Goal: Task Accomplishment & Management: Use online tool/utility

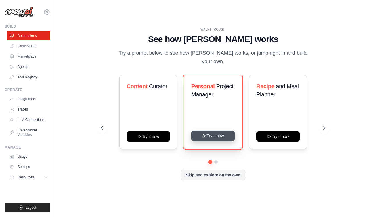
click at [211, 133] on button "Try it now" at bounding box center [212, 136] width 43 height 10
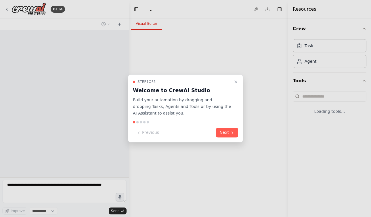
select select "****"
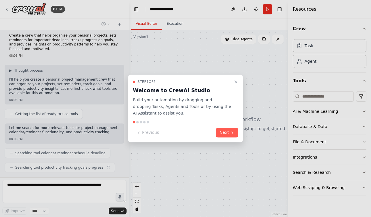
scroll to position [18, 0]
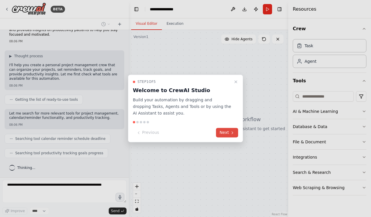
click at [222, 134] on button "Next" at bounding box center [227, 132] width 22 height 9
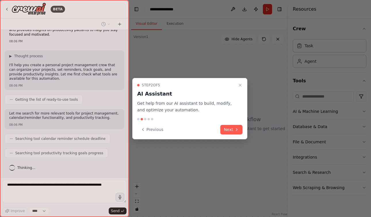
scroll to position [32, 0]
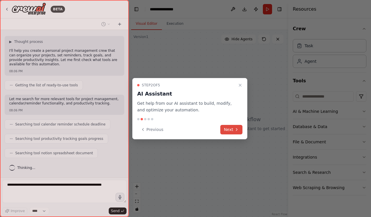
click at [225, 130] on button "Next" at bounding box center [232, 129] width 22 height 9
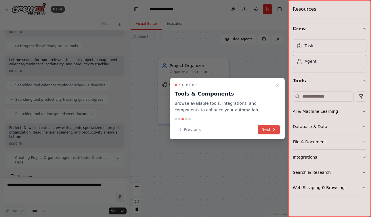
scroll to position [76, 0]
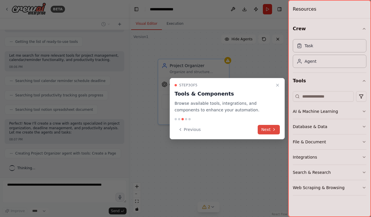
click at [267, 127] on button "Next" at bounding box center [269, 129] width 22 height 9
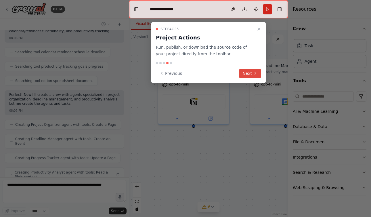
scroll to position [123, 0]
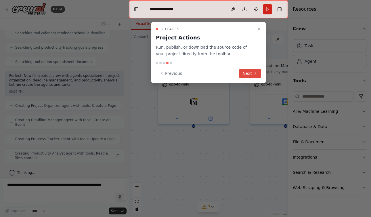
click at [253, 75] on icon at bounding box center [255, 73] width 5 height 5
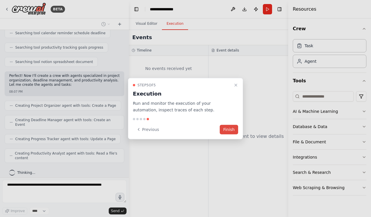
click at [228, 129] on button "Finish" at bounding box center [229, 129] width 18 height 9
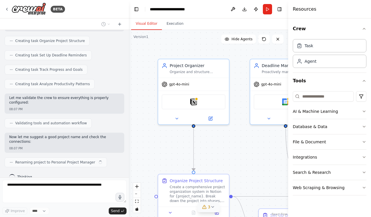
scroll to position [284, 0]
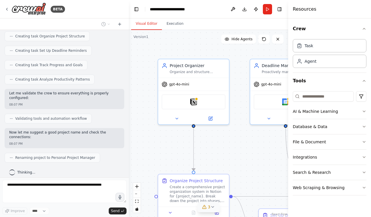
click at [214, 207] on icon at bounding box center [212, 207] width 5 height 5
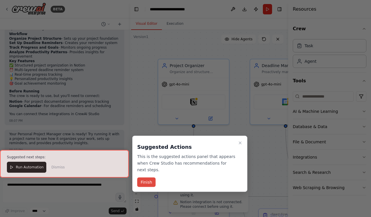
click at [150, 180] on button "Finish" at bounding box center [146, 182] width 18 height 9
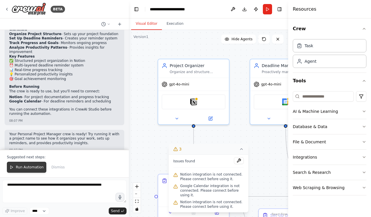
click at [27, 169] on span "Run Automation" at bounding box center [30, 167] width 28 height 5
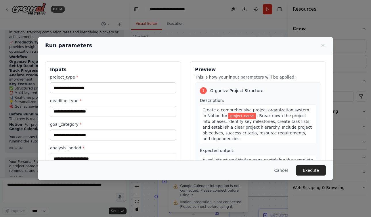
scroll to position [0, 0]
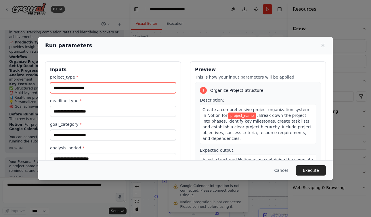
click at [100, 89] on input "project_type *" at bounding box center [113, 87] width 126 height 11
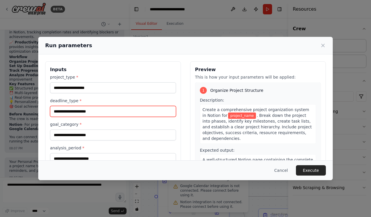
click at [96, 113] on input "deadline_type *" at bounding box center [113, 111] width 126 height 11
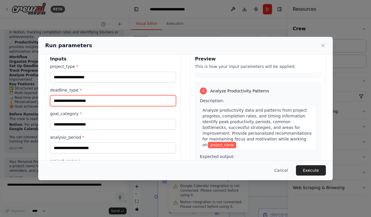
scroll to position [14, 0]
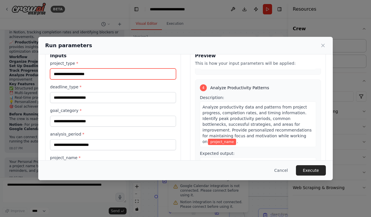
click at [82, 71] on input "project_type *" at bounding box center [113, 74] width 126 height 11
click at [81, 72] on input "project_type *" at bounding box center [113, 74] width 126 height 11
type input "*"
click at [281, 171] on button "Cancel" at bounding box center [281, 170] width 23 height 10
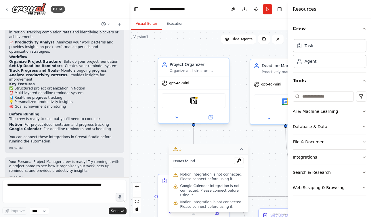
click at [201, 106] on div "Notion" at bounding box center [194, 100] width 64 height 15
click at [240, 162] on button at bounding box center [239, 160] width 10 height 7
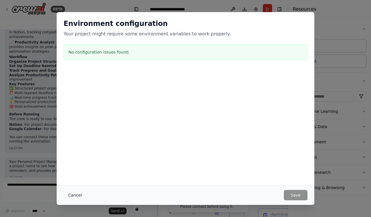
click at [69, 195] on button "Cancel" at bounding box center [75, 195] width 23 height 10
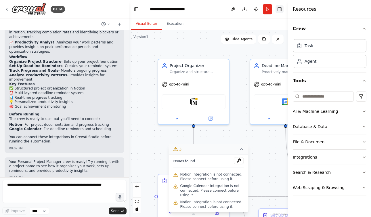
click at [279, 9] on button "Toggle Right Sidebar" at bounding box center [280, 9] width 8 height 8
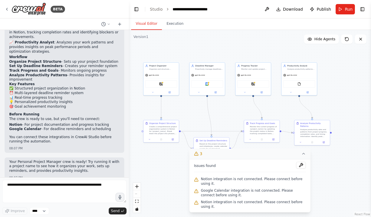
drag, startPoint x: 194, startPoint y: 79, endPoint x: 119, endPoint y: 61, distance: 76.3
click at [119, 61] on div "BETA Create a crew that helps organize your personal projects, sets reminders f…" at bounding box center [185, 108] width 371 height 217
click at [304, 155] on icon at bounding box center [304, 153] width 5 height 5
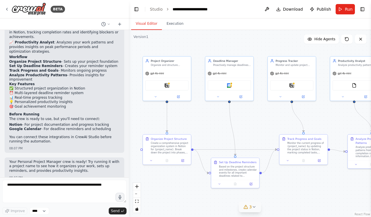
drag, startPoint x: 235, startPoint y: 177, endPoint x: 267, endPoint y: 212, distance: 46.9
click at [267, 212] on div ".deletable-edge-delete-btn { width: 20px; height: 20px; border: 0px solid #ffff…" at bounding box center [250, 123] width 242 height 187
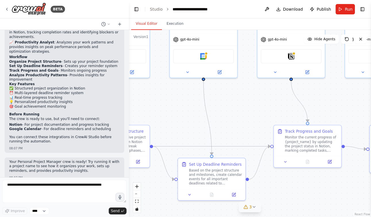
drag, startPoint x: 228, startPoint y: 123, endPoint x: 203, endPoint y: 109, distance: 29.2
click at [203, 109] on div ".deletable-edge-delete-btn { width: 20px; height: 20px; border: 0px solid #ffff…" at bounding box center [250, 123] width 242 height 187
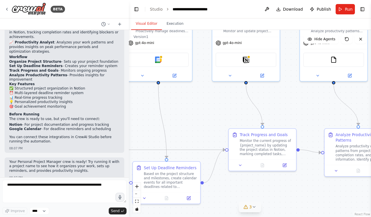
drag, startPoint x: 240, startPoint y: 117, endPoint x: 195, endPoint y: 121, distance: 45.3
click at [195, 121] on div ".deletable-edge-delete-btn { width: 20px; height: 20px; border: 0px solid #ffff…" at bounding box center [250, 123] width 242 height 187
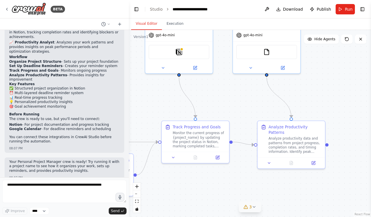
drag, startPoint x: 246, startPoint y: 116, endPoint x: 179, endPoint y: 108, distance: 67.8
click at [179, 108] on div ".deletable-edge-delete-btn { width: 20px; height: 20px; border: 0px solid #ffff…" at bounding box center [250, 123] width 242 height 187
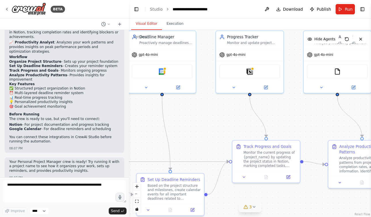
drag, startPoint x: 179, startPoint y: 108, endPoint x: 250, endPoint y: 128, distance: 73.8
click at [250, 128] on div ".deletable-edge-delete-btn { width: 20px; height: 20px; border: 0px solid #ffff…" at bounding box center [250, 123] width 242 height 187
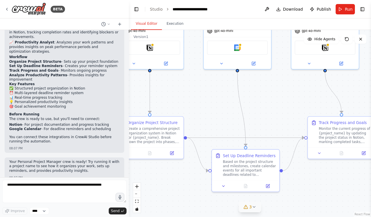
drag, startPoint x: 198, startPoint y: 128, endPoint x: 273, endPoint y: 102, distance: 79.2
click at [273, 102] on div ".deletable-edge-delete-btn { width: 20px; height: 20px; border: 0px solid #ffff…" at bounding box center [250, 123] width 242 height 187
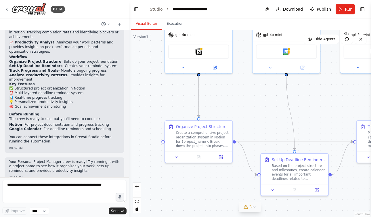
drag, startPoint x: 238, startPoint y: 101, endPoint x: 284, endPoint y: 105, distance: 46.5
click at [285, 105] on div ".deletable-edge-delete-btn { width: 20px; height: 20px; border: 0px solid #ffff…" at bounding box center [250, 123] width 242 height 187
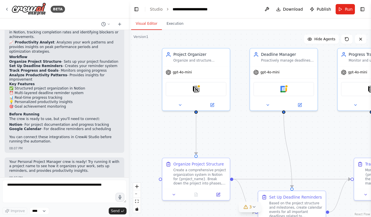
drag, startPoint x: 284, startPoint y: 105, endPoint x: 281, endPoint y: 143, distance: 37.9
click at [281, 143] on div ".deletable-edge-delete-btn { width: 20px; height: 20px; border: 0px solid #ffff…" at bounding box center [250, 123] width 242 height 187
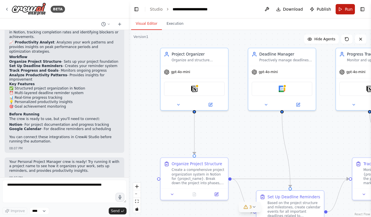
click at [349, 11] on span "Run" at bounding box center [349, 9] width 8 height 6
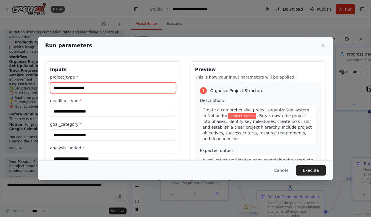
click at [124, 93] on input "project_type *" at bounding box center [113, 87] width 126 height 11
type input "**********"
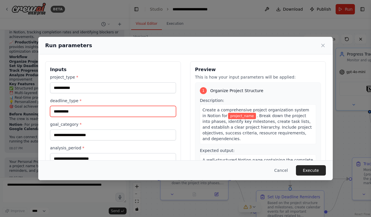
type input "**********"
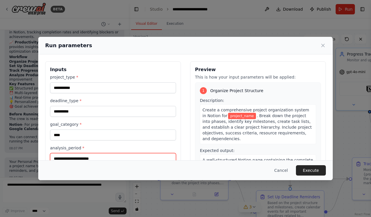
scroll to position [4, 0]
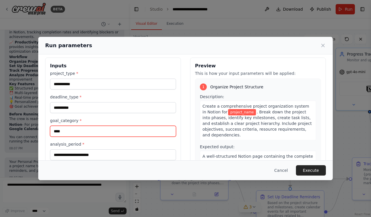
click at [69, 134] on input "****" at bounding box center [113, 131] width 126 height 11
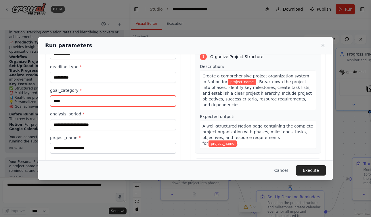
scroll to position [44, 0]
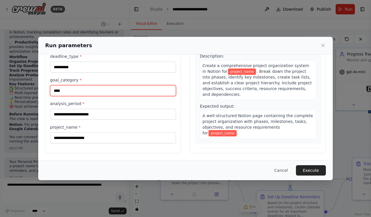
type input "****"
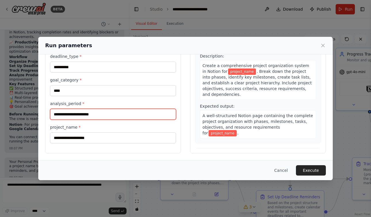
click at [67, 115] on input "analysis_period *" at bounding box center [113, 114] width 126 height 11
type input "**"
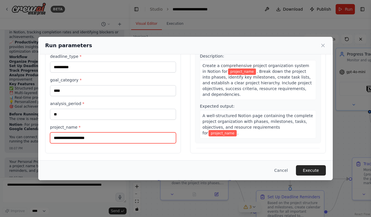
click at [77, 136] on input "project_name *" at bounding box center [113, 137] width 126 height 11
type input "**********"
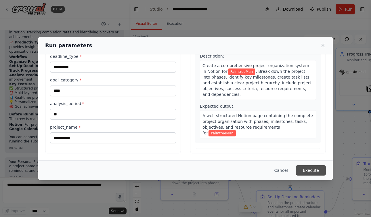
click at [319, 171] on button "Execute" at bounding box center [311, 170] width 30 height 10
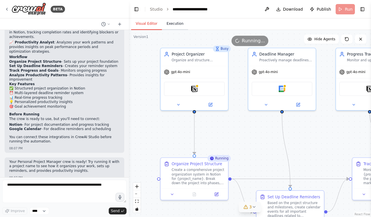
click at [177, 23] on button "Execution" at bounding box center [175, 24] width 26 height 12
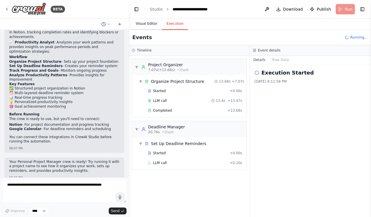
click at [150, 24] on button "Visual Editor" at bounding box center [146, 24] width 31 height 12
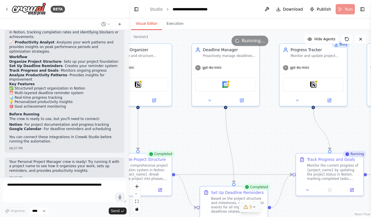
drag, startPoint x: 250, startPoint y: 140, endPoint x: 193, endPoint y: 136, distance: 56.3
click at [193, 136] on div ".deletable-edge-delete-btn { width: 20px; height: 20px; border: 0px solid #ffff…" at bounding box center [250, 123] width 242 height 187
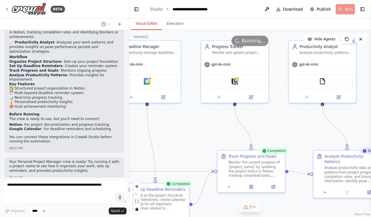
drag, startPoint x: 268, startPoint y: 141, endPoint x: 182, endPoint y: 137, distance: 85.9
click at [182, 137] on div ".deletable-edge-delete-btn { width: 20px; height: 20px; border: 0px solid #ffff…" at bounding box center [250, 123] width 242 height 187
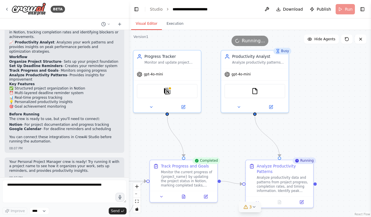
drag, startPoint x: 284, startPoint y: 124, endPoint x: 224, endPoint y: 134, distance: 61.6
click at [224, 134] on div ".deletable-edge-delete-btn { width: 20px; height: 20px; border: 0px solid #ffff…" at bounding box center [250, 123] width 242 height 187
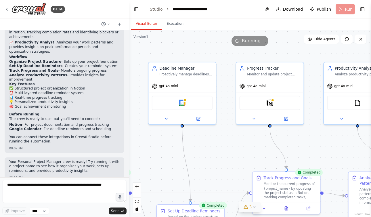
drag, startPoint x: 209, startPoint y: 128, endPoint x: 311, endPoint y: 139, distance: 102.8
click at [311, 139] on div ".deletable-edge-delete-btn { width: 20px; height: 20px; border: 0px solid #ffff…" at bounding box center [250, 123] width 242 height 187
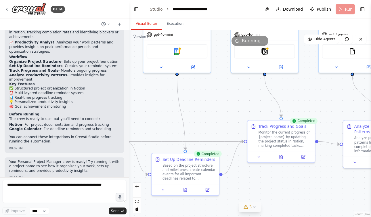
drag, startPoint x: 233, startPoint y: 158, endPoint x: 176, endPoint y: 115, distance: 71.6
click at [176, 115] on div ".deletable-edge-delete-btn { width: 20px; height: 20px; border: 0px solid #ffff…" at bounding box center [250, 123] width 242 height 187
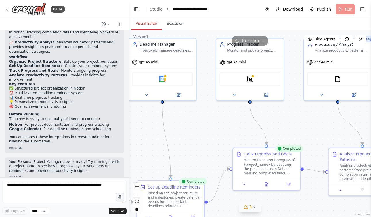
drag, startPoint x: 243, startPoint y: 114, endPoint x: 281, endPoint y: 134, distance: 42.6
click at [281, 134] on div ".deletable-edge-delete-btn { width: 20px; height: 20px; border: 0px solid #ffff…" at bounding box center [250, 123] width 242 height 187
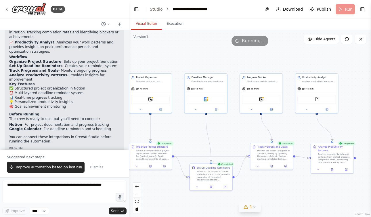
scroll to position [500, 0]
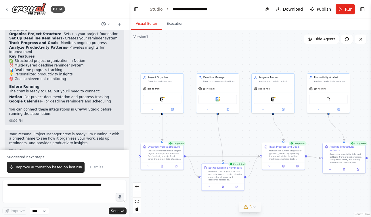
drag, startPoint x: 218, startPoint y: 126, endPoint x: 229, endPoint y: 125, distance: 10.7
click at [229, 125] on div ".deletable-edge-delete-btn { width: 20px; height: 20px; border: 0px solid #ffff…" at bounding box center [250, 123] width 242 height 187
click at [43, 168] on span "Improve automation based on last run" at bounding box center [49, 167] width 66 height 5
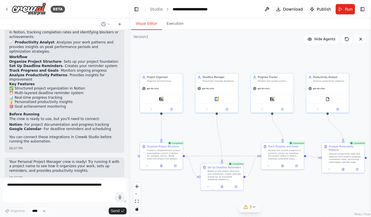
scroll to position [487, 0]
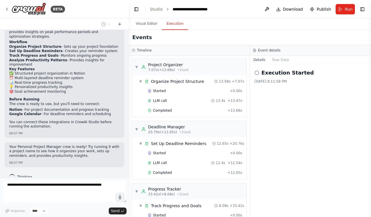
click at [180, 24] on button "Execution" at bounding box center [175, 24] width 26 height 12
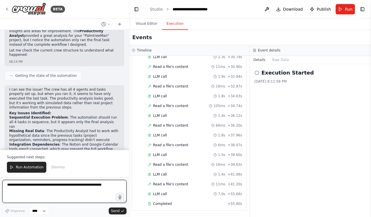
scroll to position [648, 0]
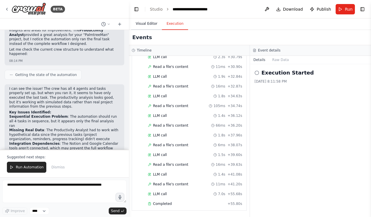
click at [140, 26] on button "Visual Editor" at bounding box center [146, 24] width 31 height 12
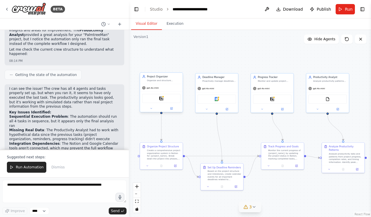
click at [166, 103] on div "Notion" at bounding box center [161, 98] width 43 height 13
click at [161, 101] on div "Notion" at bounding box center [161, 98] width 39 height 9
click at [159, 100] on div "Notion" at bounding box center [161, 98] width 39 height 9
click at [214, 100] on div "Google Calendar" at bounding box center [217, 98] width 39 height 9
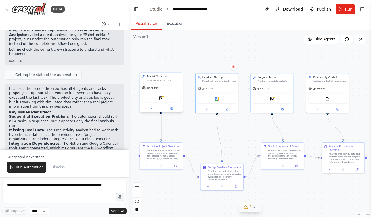
click at [163, 101] on div "Notion" at bounding box center [161, 98] width 39 height 9
click at [153, 109] on button at bounding box center [152, 109] width 20 height 4
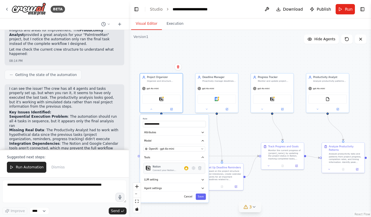
click at [177, 172] on div "Notion Connect your Notion workspace" at bounding box center [175, 168] width 62 height 11
click at [194, 170] on icon at bounding box center [194, 168] width 4 height 4
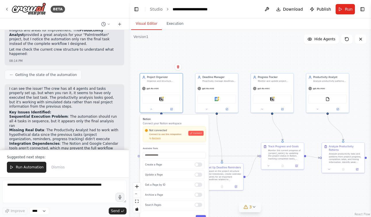
click at [198, 136] on div "Not connected Connect to use this integration Recheck Connect" at bounding box center [174, 134] width 59 height 11
click at [196, 134] on span "Connect" at bounding box center [197, 133] width 9 height 3
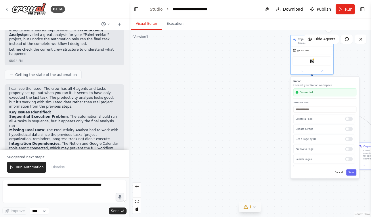
click at [292, 123] on div "Notion Connect your Notion workspace Connected Available Tools Create a Page Up…" at bounding box center [325, 128] width 69 height 102
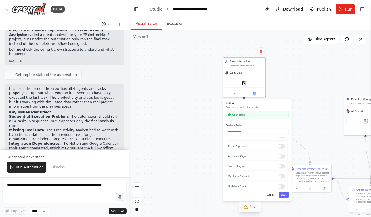
drag, startPoint x: 259, startPoint y: 143, endPoint x: 187, endPoint y: 169, distance: 76.4
click at [187, 169] on div ".deletable-edge-delete-btn { width: 20px; height: 20px; border: 0px solid #ffff…" at bounding box center [250, 123] width 242 height 187
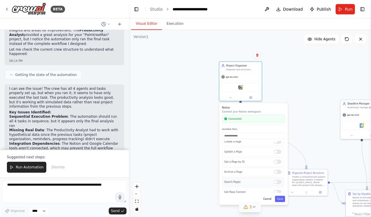
scroll to position [0, 0]
click at [313, 139] on div ".deletable-edge-delete-btn { width: 20px; height: 20px; border: 0px solid #ffff…" at bounding box center [250, 123] width 242 height 187
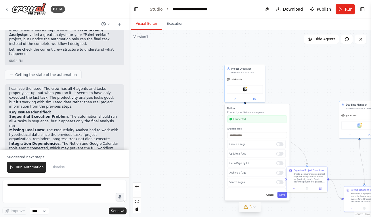
click at [320, 124] on div ".deletable-edge-delete-btn { width: 20px; height: 20px; border: 0px solid #ffff…" at bounding box center [250, 123] width 242 height 187
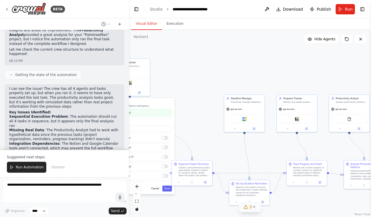
drag, startPoint x: 323, startPoint y: 126, endPoint x: 207, endPoint y: 119, distance: 115.9
click at [207, 119] on div ".deletable-edge-delete-btn { width: 20px; height: 20px; border: 0px solid #ffff…" at bounding box center [250, 123] width 242 height 187
click at [246, 118] on div "Google Calendar" at bounding box center [244, 118] width 36 height 9
click at [254, 128] on icon at bounding box center [254, 128] width 2 height 2
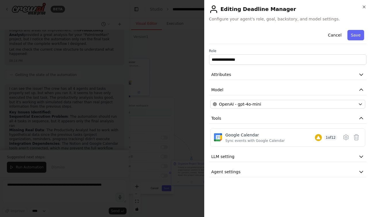
click at [200, 118] on div at bounding box center [185, 108] width 371 height 217
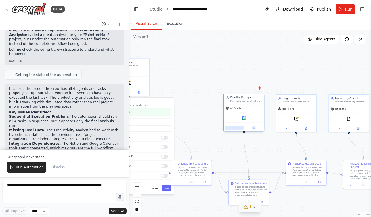
click at [231, 127] on button at bounding box center [234, 128] width 18 height 4
click at [243, 118] on img at bounding box center [244, 118] width 4 height 4
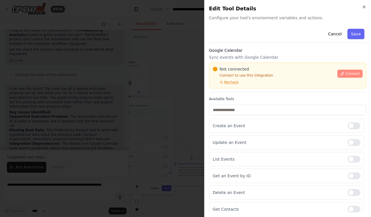
click at [358, 71] on span "Connect" at bounding box center [353, 73] width 14 height 5
click at [256, 62] on div "Google Calendar Sync events with Google Calendar Not connected Connect to use t…" at bounding box center [288, 69] width 158 height 45
click at [230, 62] on div "Google Calendar Sync events with Google Calendar Not connected Connect to use t…" at bounding box center [288, 69] width 158 height 45
click at [234, 61] on div "Google Calendar Sync events with Google Calendar Not connected Connect to use t…" at bounding box center [288, 69] width 158 height 45
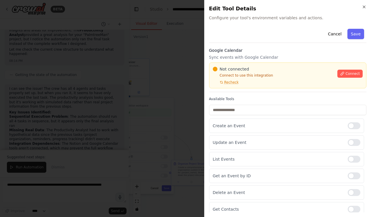
click at [287, 51] on h3 "Google Calendar" at bounding box center [288, 50] width 158 height 6
click at [288, 51] on h3 "Google Calendar" at bounding box center [288, 50] width 158 height 6
click at [286, 51] on h3 "Google Calendar" at bounding box center [288, 50] width 158 height 6
click at [284, 48] on h3 "Google Calendar" at bounding box center [288, 50] width 158 height 6
click at [272, 27] on div "Cancel Save" at bounding box center [288, 34] width 158 height 16
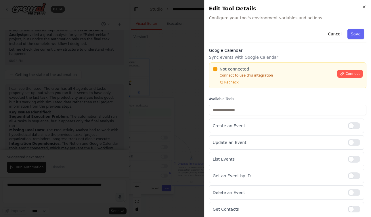
click at [286, 50] on h3 "Google Calendar" at bounding box center [288, 50] width 158 height 6
click at [291, 51] on h3 "Google Calendar" at bounding box center [288, 50] width 158 height 6
click at [288, 65] on div "Not connected Connect to use this integration Recheck Connect" at bounding box center [288, 75] width 158 height 26
click at [286, 47] on div "Cancel Save Google Calendar Sync events with Google Calendar Not connected Conn…" at bounding box center [288, 171] width 158 height 290
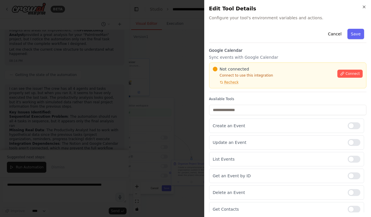
click at [255, 58] on p "Sync events with Google Calendar" at bounding box center [288, 57] width 158 height 6
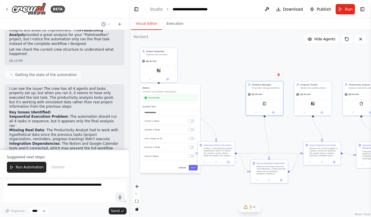
drag, startPoint x: 213, startPoint y: 85, endPoint x: 231, endPoint y: 75, distance: 20.6
click at [231, 75] on div ".deletable-edge-delete-btn { width: 20px; height: 20px; border: 0px solid #ffff…" at bounding box center [250, 123] width 242 height 187
click at [252, 210] on button "3" at bounding box center [250, 207] width 22 height 11
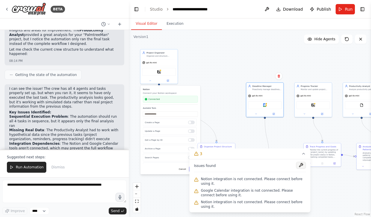
click at [303, 166] on button at bounding box center [302, 165] width 10 height 7
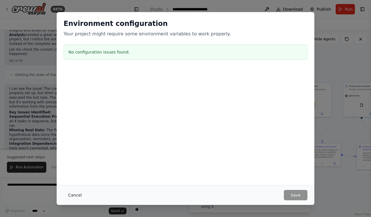
click at [77, 198] on button "Cancel" at bounding box center [75, 195] width 23 height 10
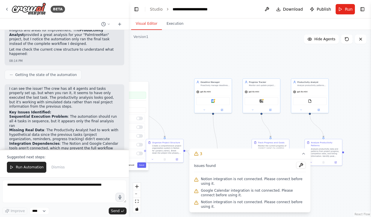
drag, startPoint x: 223, startPoint y: 128, endPoint x: 172, endPoint y: 123, distance: 51.7
click at [171, 123] on div ".deletable-edge-delete-btn { width: 20px; height: 20px; border: 0px solid #ffff…" at bounding box center [250, 123] width 242 height 187
click at [216, 104] on div "Google Calendar" at bounding box center [214, 100] width 34 height 8
click at [205, 112] on div at bounding box center [213, 109] width 37 height 6
click at [205, 111] on div at bounding box center [213, 109] width 37 height 6
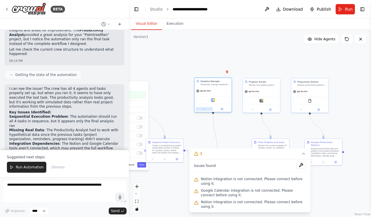
click at [204, 108] on icon at bounding box center [204, 109] width 2 height 2
click at [205, 110] on button at bounding box center [204, 109] width 17 height 4
click at [205, 110] on icon at bounding box center [204, 109] width 2 height 2
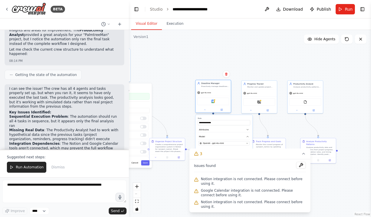
click at [204, 100] on div "Google Calendar" at bounding box center [213, 101] width 32 height 7
click at [204, 93] on span "gpt-4o-mini" at bounding box center [206, 93] width 10 height 2
click at [203, 110] on button at bounding box center [205, 109] width 16 height 3
click at [209, 142] on span "OpenAI - gpt-4o-mini" at bounding box center [213, 143] width 21 height 3
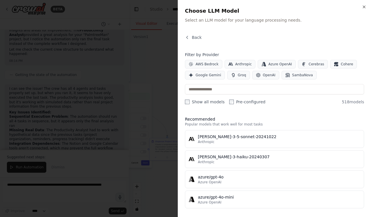
click at [367, 6] on div "Close Choose LLM Model Select an LLM model for your language processing needs. …" at bounding box center [274, 108] width 193 height 217
click at [365, 7] on icon "button" at bounding box center [364, 7] width 5 height 5
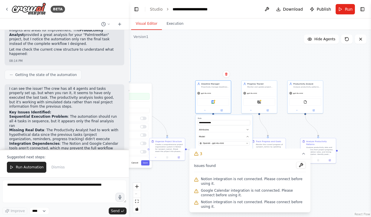
click at [181, 118] on div ".deletable-edge-delete-btn { width: 20px; height: 20px; border: 0px solid #ffff…" at bounding box center [250, 123] width 242 height 187
click at [303, 152] on icon at bounding box center [304, 153] width 5 height 5
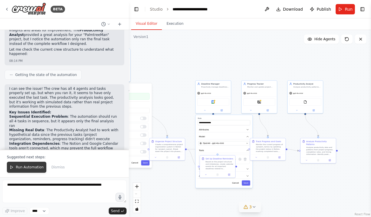
click at [31, 169] on span "Run Automation" at bounding box center [30, 167] width 28 height 5
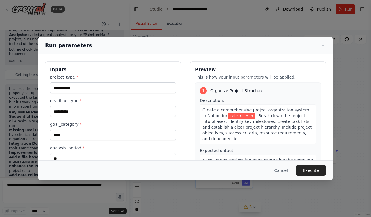
click at [309, 165] on div "Cancel Execute" at bounding box center [185, 170] width 295 height 20
click at [309, 169] on button "Execute" at bounding box center [311, 170] width 30 height 10
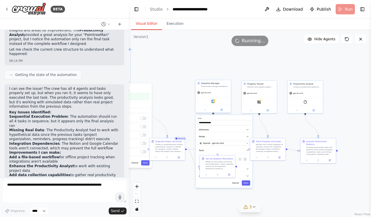
click at [216, 103] on div "Google Calendar" at bounding box center [213, 101] width 32 height 7
click at [212, 102] on img at bounding box center [213, 101] width 3 height 3
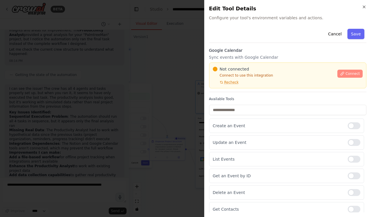
click at [351, 76] on button "Connect" at bounding box center [350, 74] width 25 height 8
click at [238, 63] on div "Not connected Connect to use this integration Recheck Connect" at bounding box center [288, 75] width 158 height 26
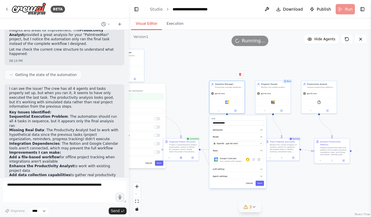
drag, startPoint x: 337, startPoint y: 112, endPoint x: 350, endPoint y: 111, distance: 13.3
click at [351, 111] on div ".deletable-edge-delete-btn { width: 20px; height: 20px; border: 0px solid #ffff…" at bounding box center [250, 123] width 242 height 187
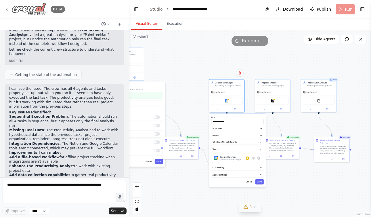
click at [7, 8] on icon at bounding box center [6, 9] width 1 height 2
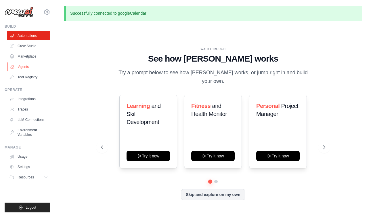
click at [21, 68] on link "Agents" at bounding box center [28, 66] width 43 height 9
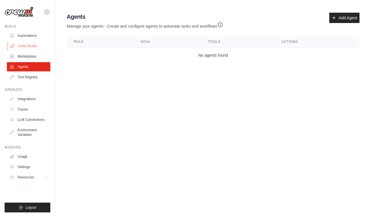
click at [27, 46] on link "Crew Studio" at bounding box center [28, 45] width 43 height 9
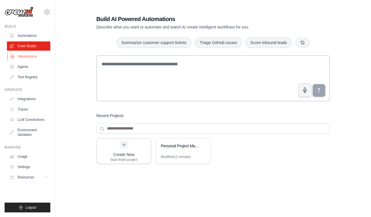
click at [29, 56] on link "Marketplace" at bounding box center [28, 56] width 43 height 9
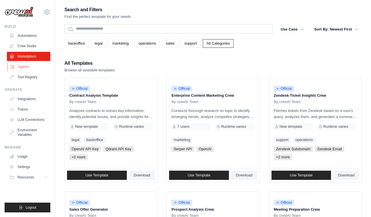
click at [29, 68] on link "Agents" at bounding box center [28, 66] width 43 height 9
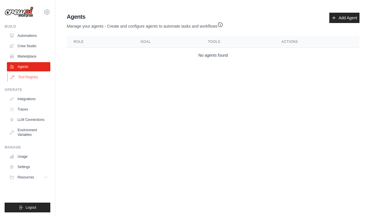
click at [29, 75] on link "Tool Registry" at bounding box center [28, 77] width 43 height 9
